Goal: Transaction & Acquisition: Purchase product/service

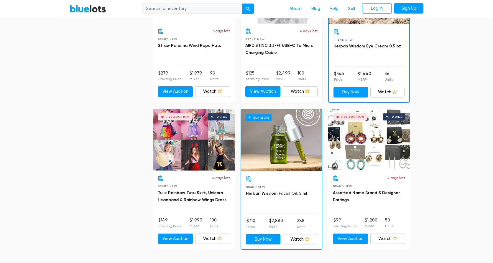
scroll to position [2417, 0]
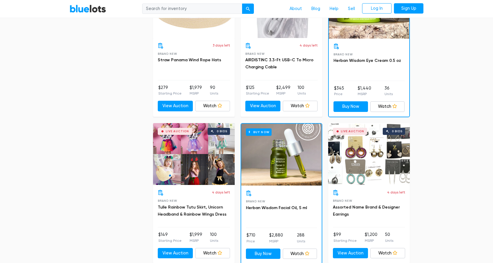
click at [360, 152] on div "Live Auction 0 bids" at bounding box center [369, 154] width 82 height 62
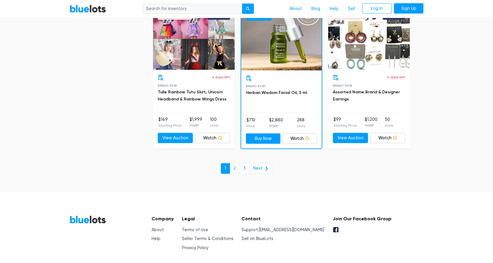
scroll to position [2556, 0]
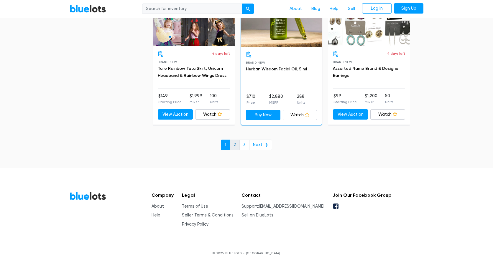
click at [237, 147] on link "2" at bounding box center [235, 145] width 10 height 11
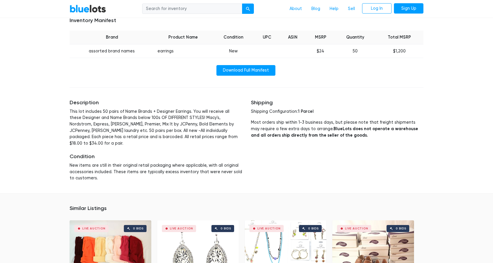
scroll to position [295, 0]
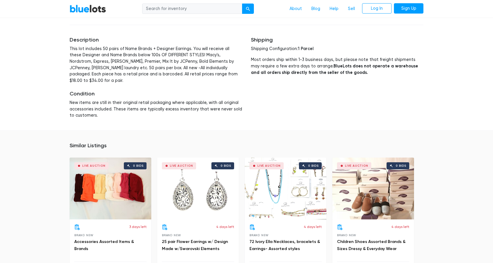
click at [280, 183] on div "Live Auction 0 bids" at bounding box center [286, 189] width 82 height 62
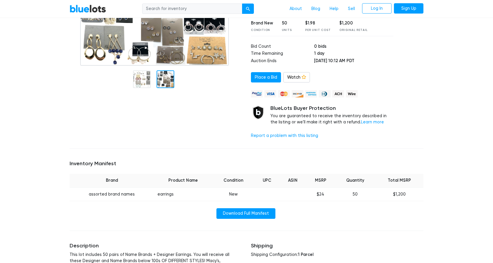
scroll to position [0, 0]
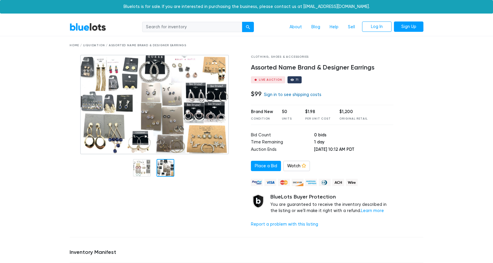
click at [290, 95] on link "Sign in to see shipping costs" at bounding box center [292, 94] width 57 height 5
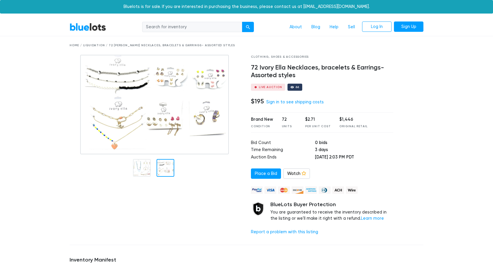
click at [97, 47] on div "Home / Liquidation / 72 Ivory Ella Necklaces, bracelets & Earrings- Assorted st…" at bounding box center [247, 45] width 354 height 4
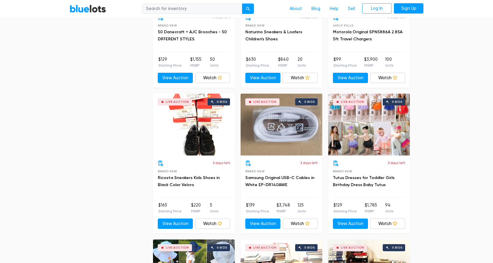
scroll to position [1444, 0]
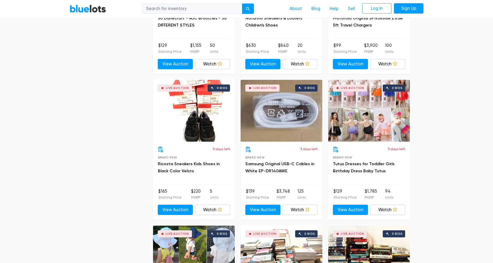
click at [206, 120] on div "Live Auction 0 bids" at bounding box center [194, 111] width 82 height 62
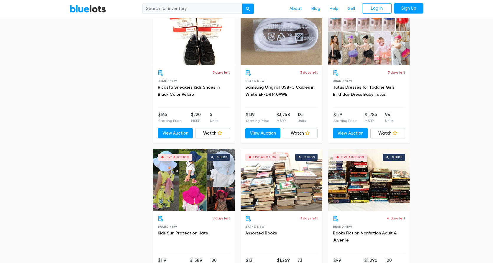
scroll to position [1533, 0]
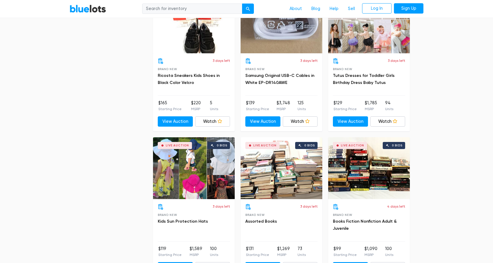
click at [372, 178] on div "Live Auction 0 bids" at bounding box center [369, 168] width 82 height 62
click at [275, 175] on div "Live Auction 0 bids" at bounding box center [282, 168] width 82 height 62
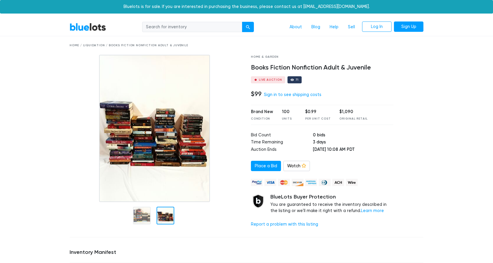
click at [132, 126] on img at bounding box center [154, 128] width 111 height 147
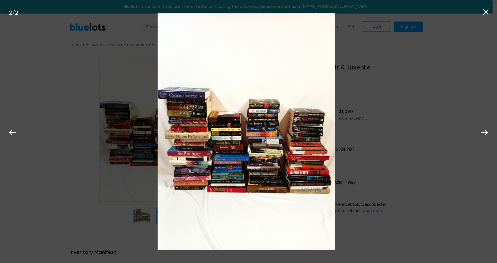
click at [451, 126] on div "2 / 2" at bounding box center [248, 131] width 497 height 263
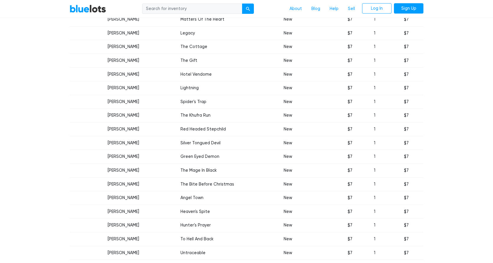
scroll to position [1061, 0]
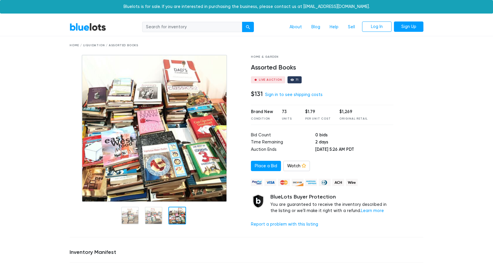
click at [173, 215] on div at bounding box center [177, 216] width 18 height 18
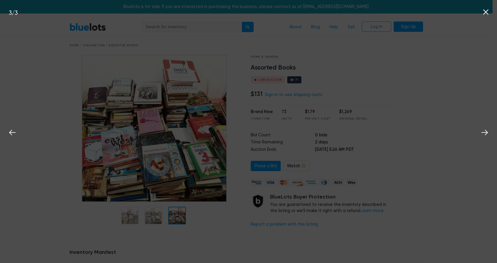
click at [395, 255] on div "3 / 3" at bounding box center [248, 131] width 497 height 263
